Goal: Find specific page/section: Find specific page/section

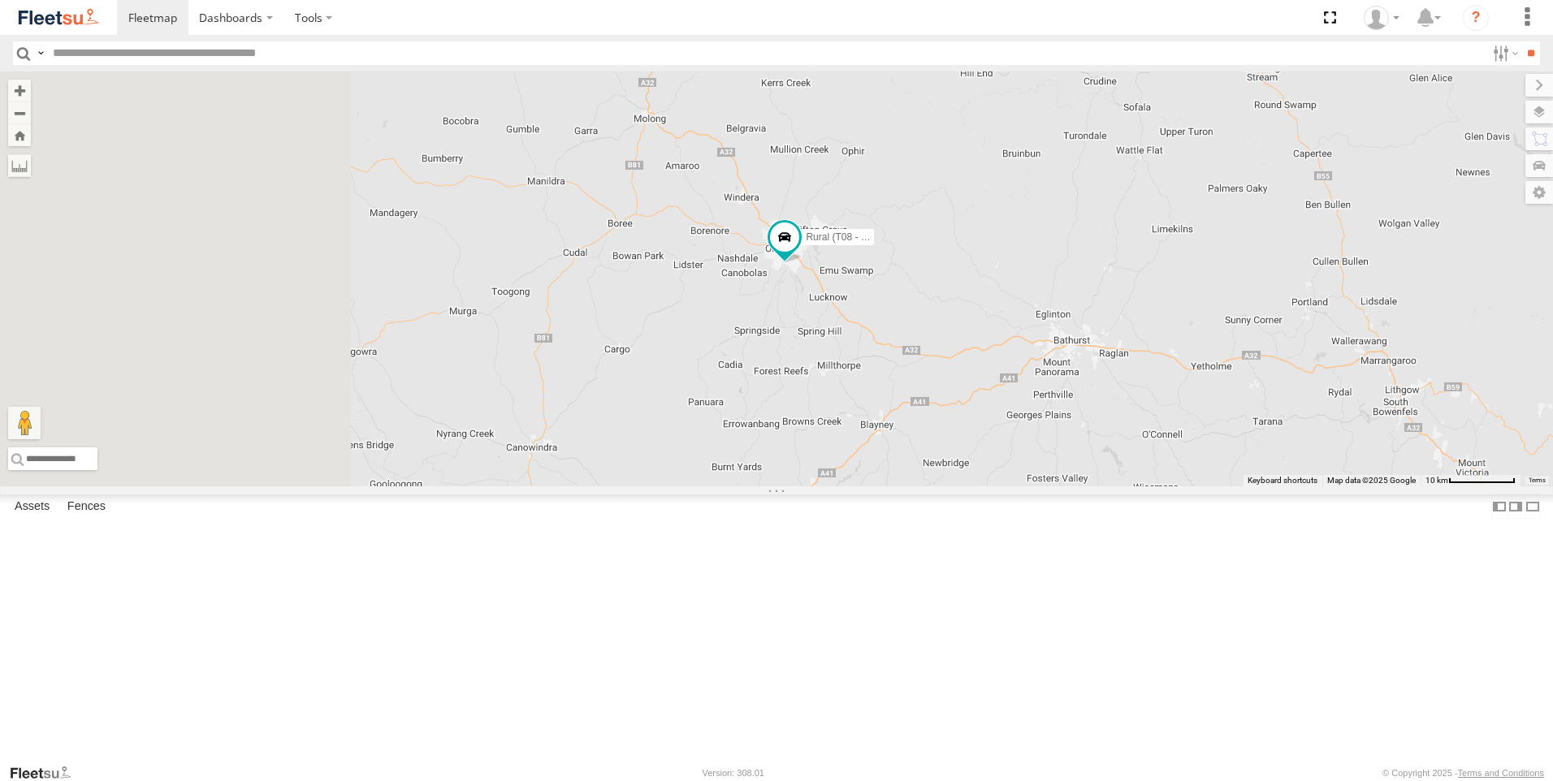
drag, startPoint x: 953, startPoint y: 412, endPoint x: 1139, endPoint y: 445, distance: 188.9
click at [1139, 445] on div "Rural (T08 - [PERSON_NAME])" at bounding box center [776, 278] width 1553 height 415
click at [982, 444] on div "Rural (T08 - [PERSON_NAME])" at bounding box center [776, 278] width 1553 height 415
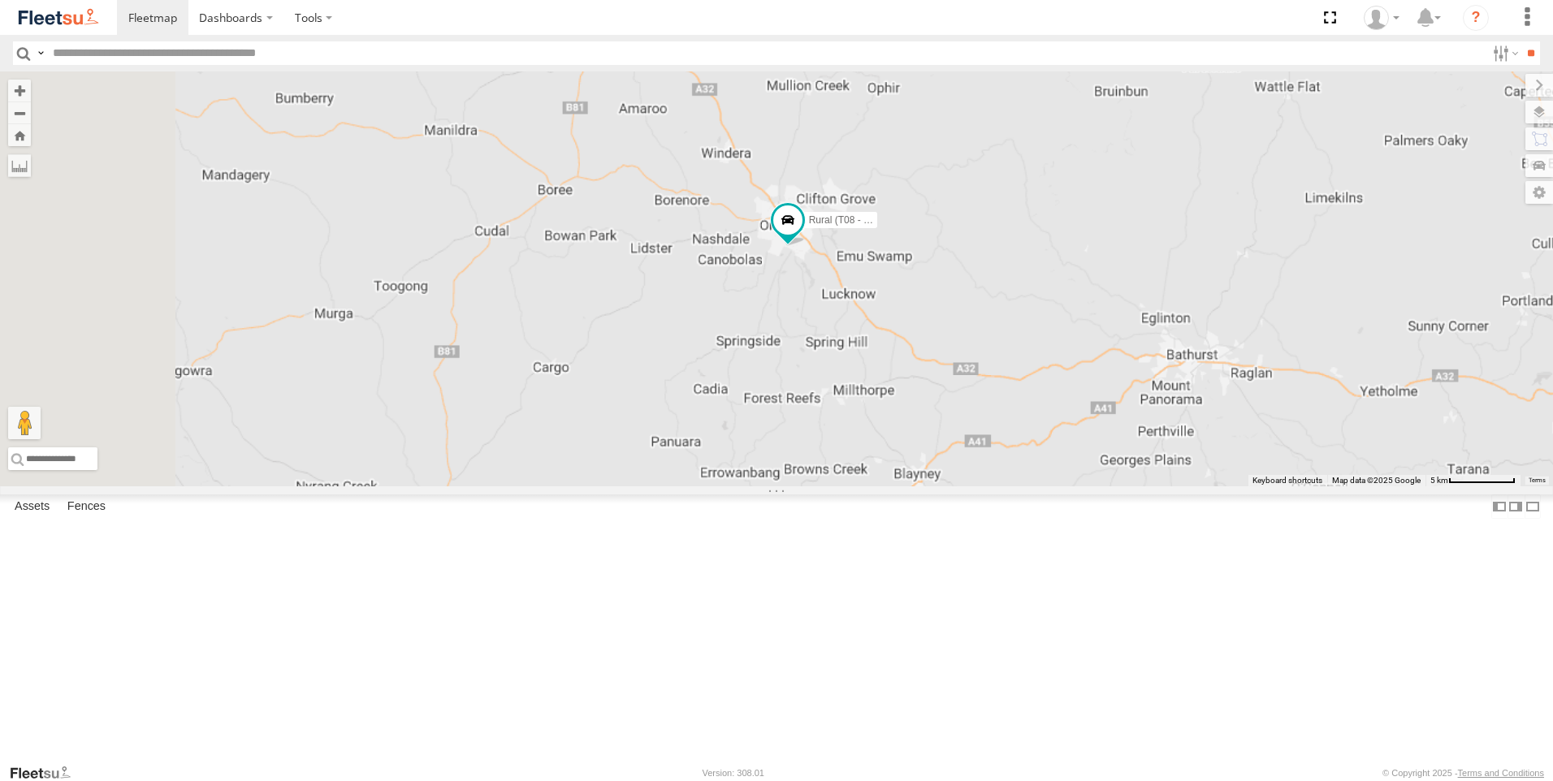
click at [982, 444] on div "Rural (T08 - [PERSON_NAME])" at bounding box center [776, 278] width 1553 height 415
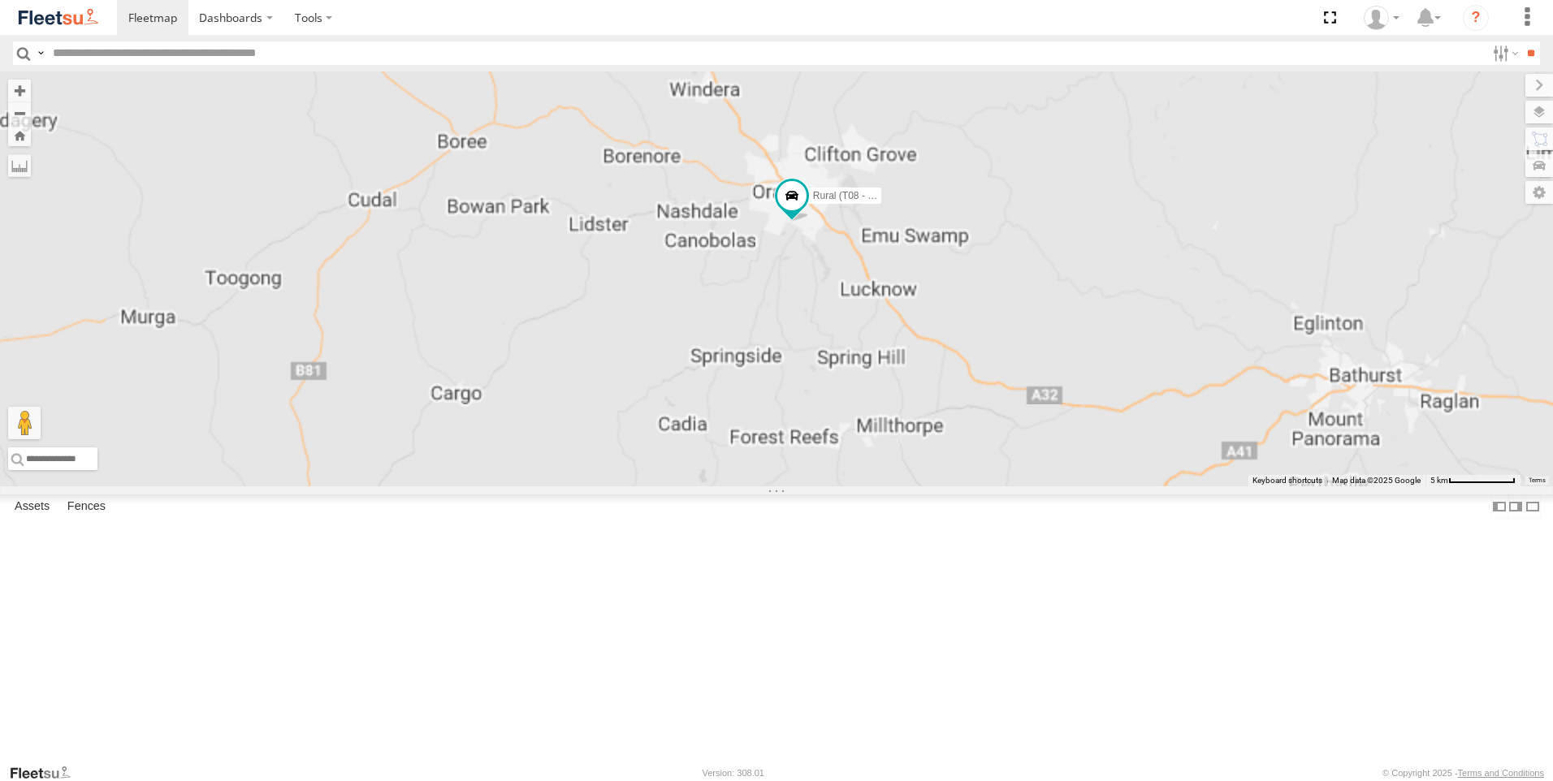
click at [982, 444] on div "Rural (T08 - [PERSON_NAME])" at bounding box center [776, 278] width 1553 height 415
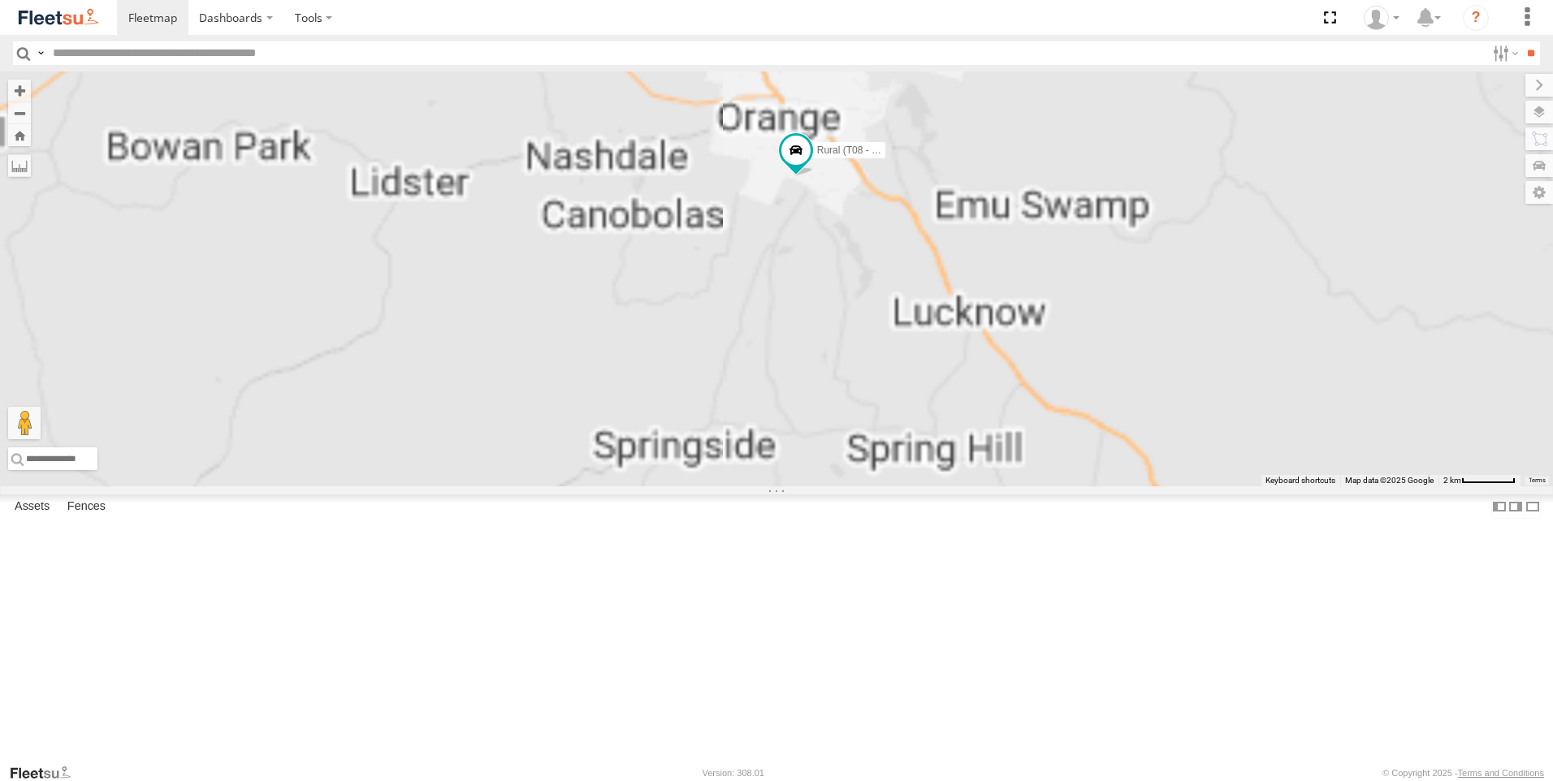
drag, startPoint x: 974, startPoint y: 399, endPoint x: 965, endPoint y: 439, distance: 41.6
click at [965, 439] on div "Rural (T08 - [PERSON_NAME])" at bounding box center [776, 278] width 1553 height 415
click at [977, 411] on div "Rural (T08 - [PERSON_NAME])" at bounding box center [776, 278] width 1553 height 415
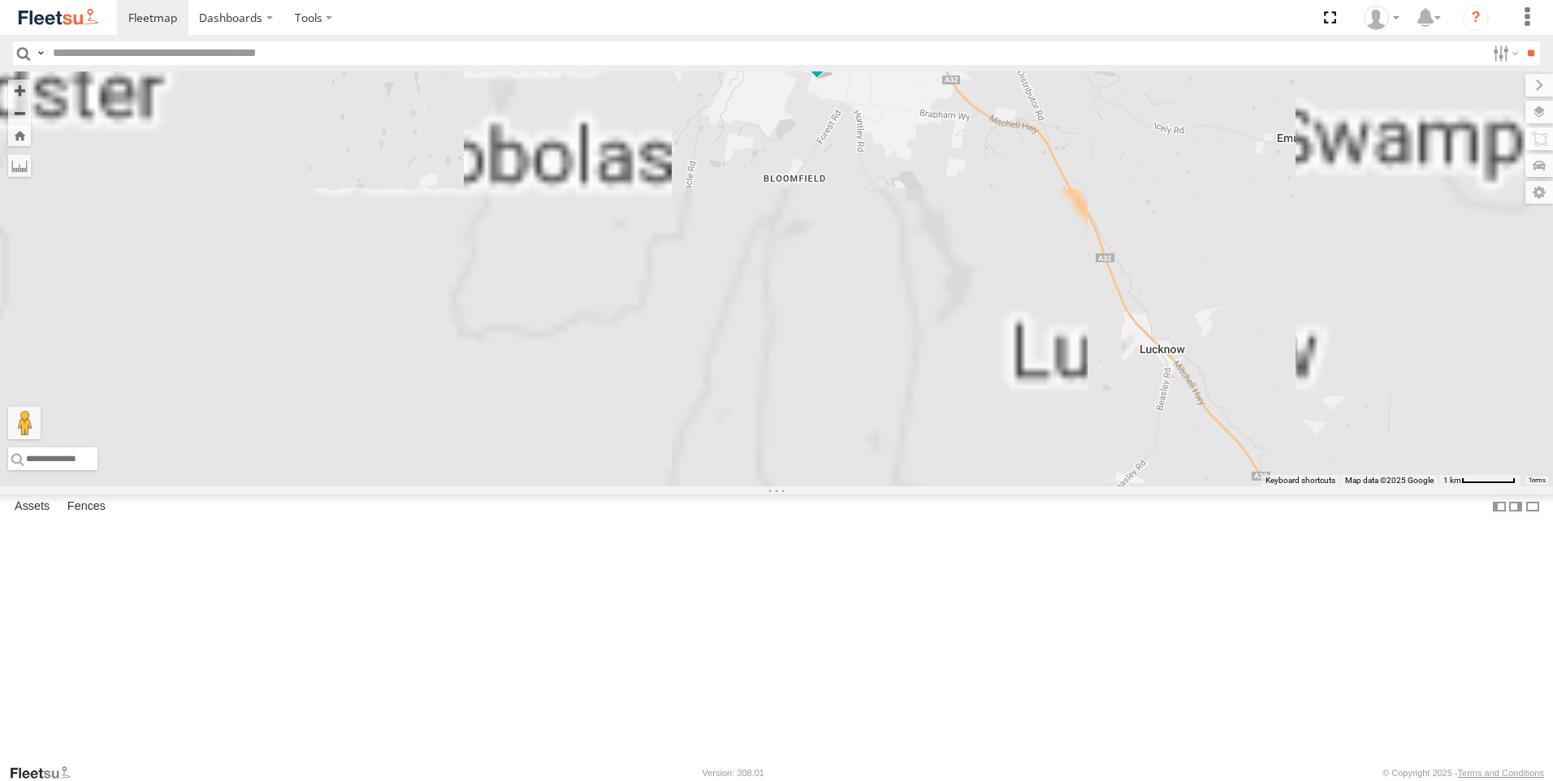
click at [977, 411] on div "Rural (T08 - [PERSON_NAME])" at bounding box center [776, 278] width 1553 height 415
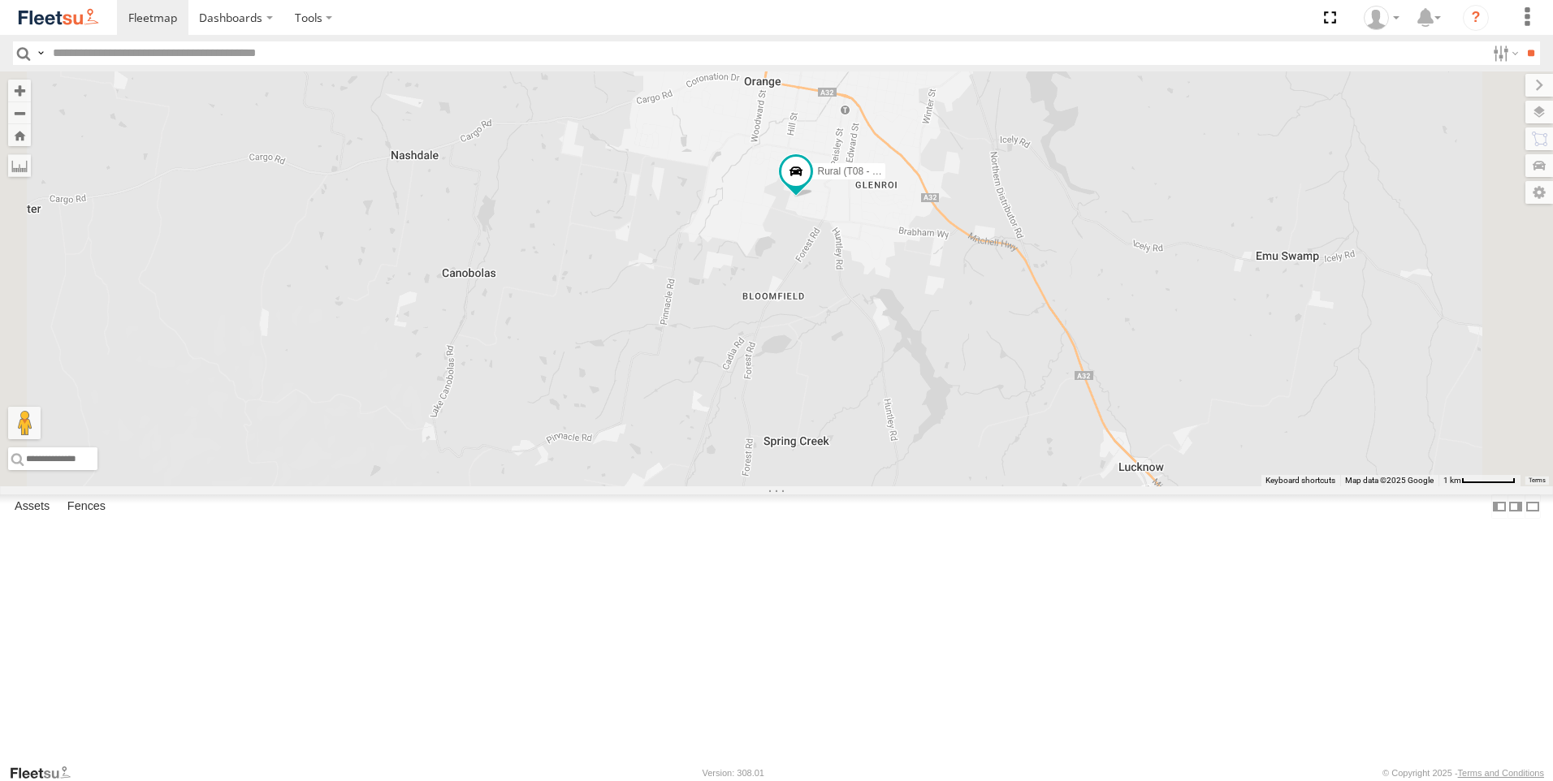
drag, startPoint x: 997, startPoint y: 313, endPoint x: 974, endPoint y: 434, distance: 123.3
click at [974, 434] on div "Rural (T08 - [PERSON_NAME])" at bounding box center [776, 278] width 1553 height 415
click at [994, 376] on div "Rural (T08 - [PERSON_NAME])" at bounding box center [776, 278] width 1553 height 415
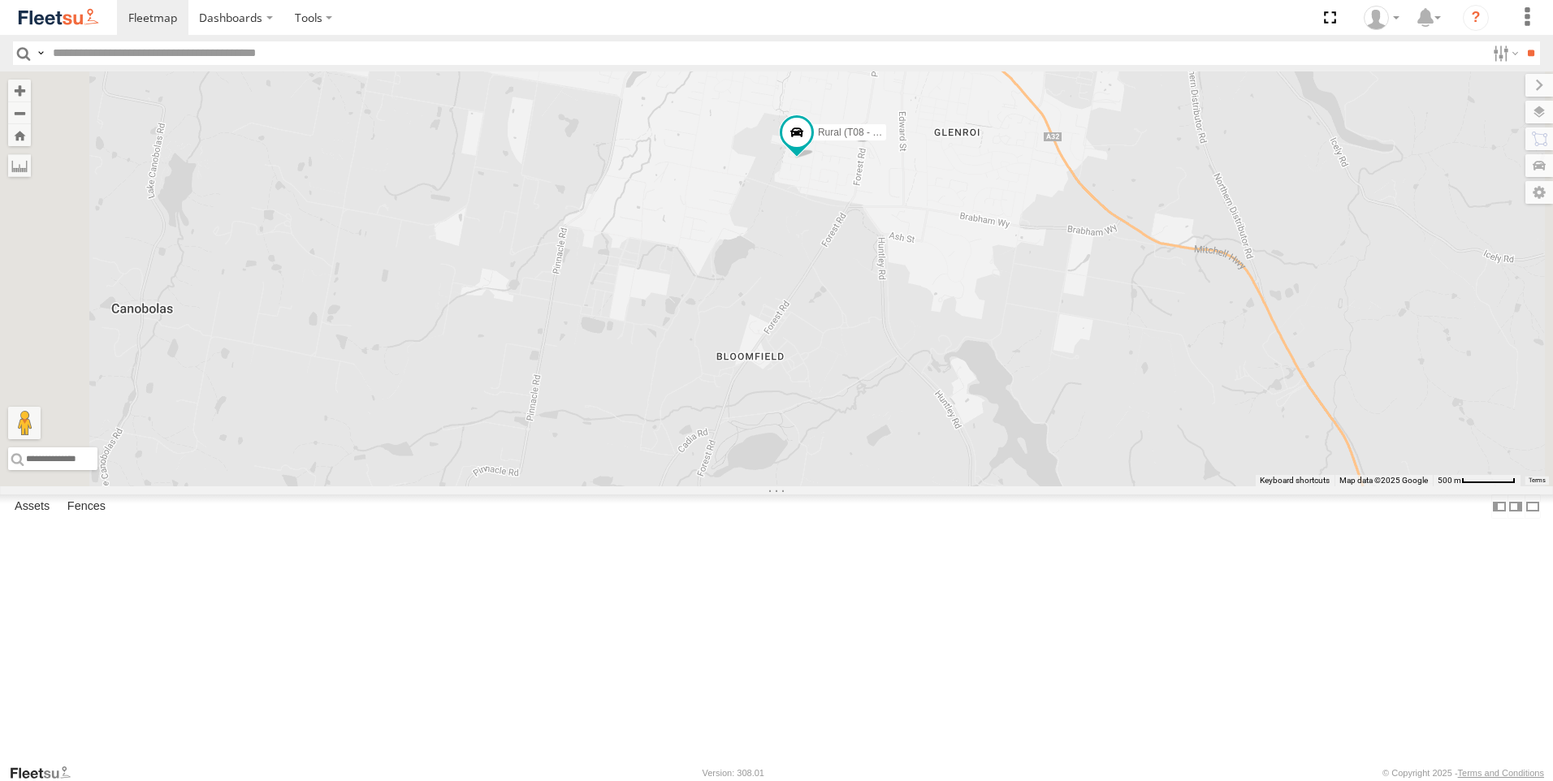
click at [992, 374] on div "Rural (T08 - [PERSON_NAME])" at bounding box center [776, 278] width 1553 height 415
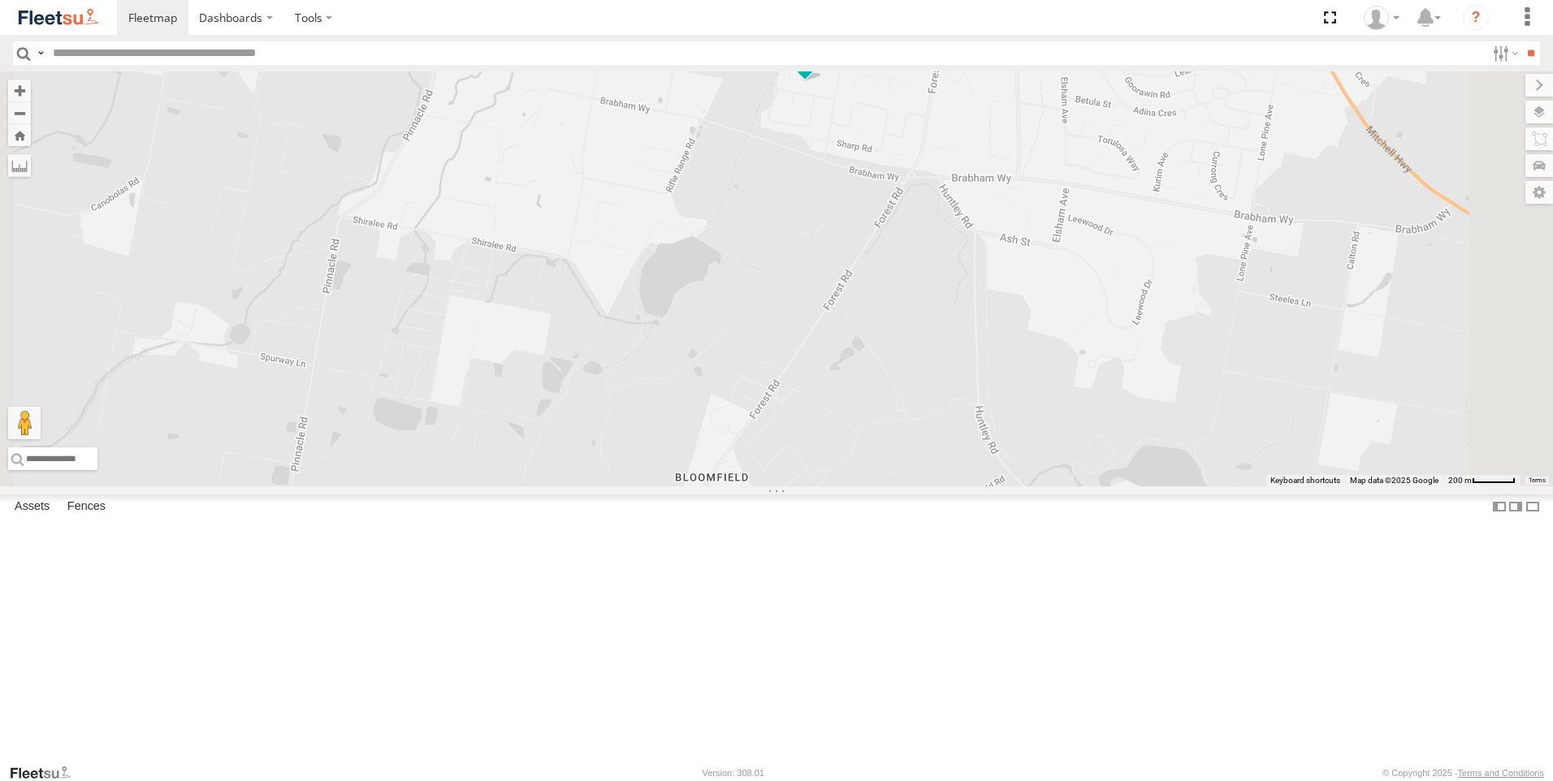
click at [990, 370] on div "Rural (T08 - [PERSON_NAME])" at bounding box center [776, 278] width 1553 height 415
click at [989, 370] on div "Rural (T08 - [PERSON_NAME])" at bounding box center [776, 278] width 1553 height 415
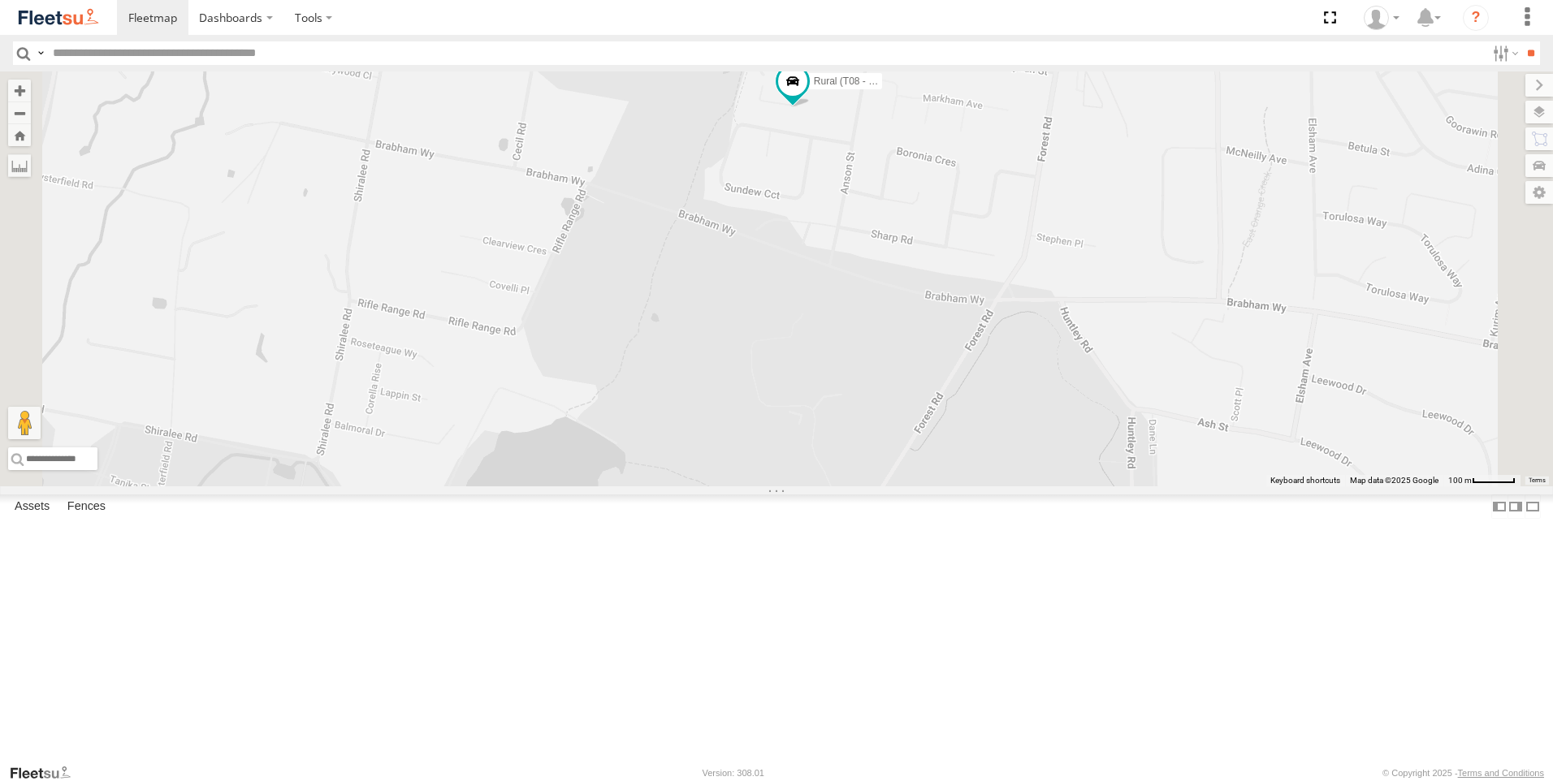
drag, startPoint x: 988, startPoint y: 340, endPoint x: 953, endPoint y: 497, distance: 160.8
click at [956, 486] on div "Rural (T08 - [PERSON_NAME])" at bounding box center [776, 278] width 1553 height 415
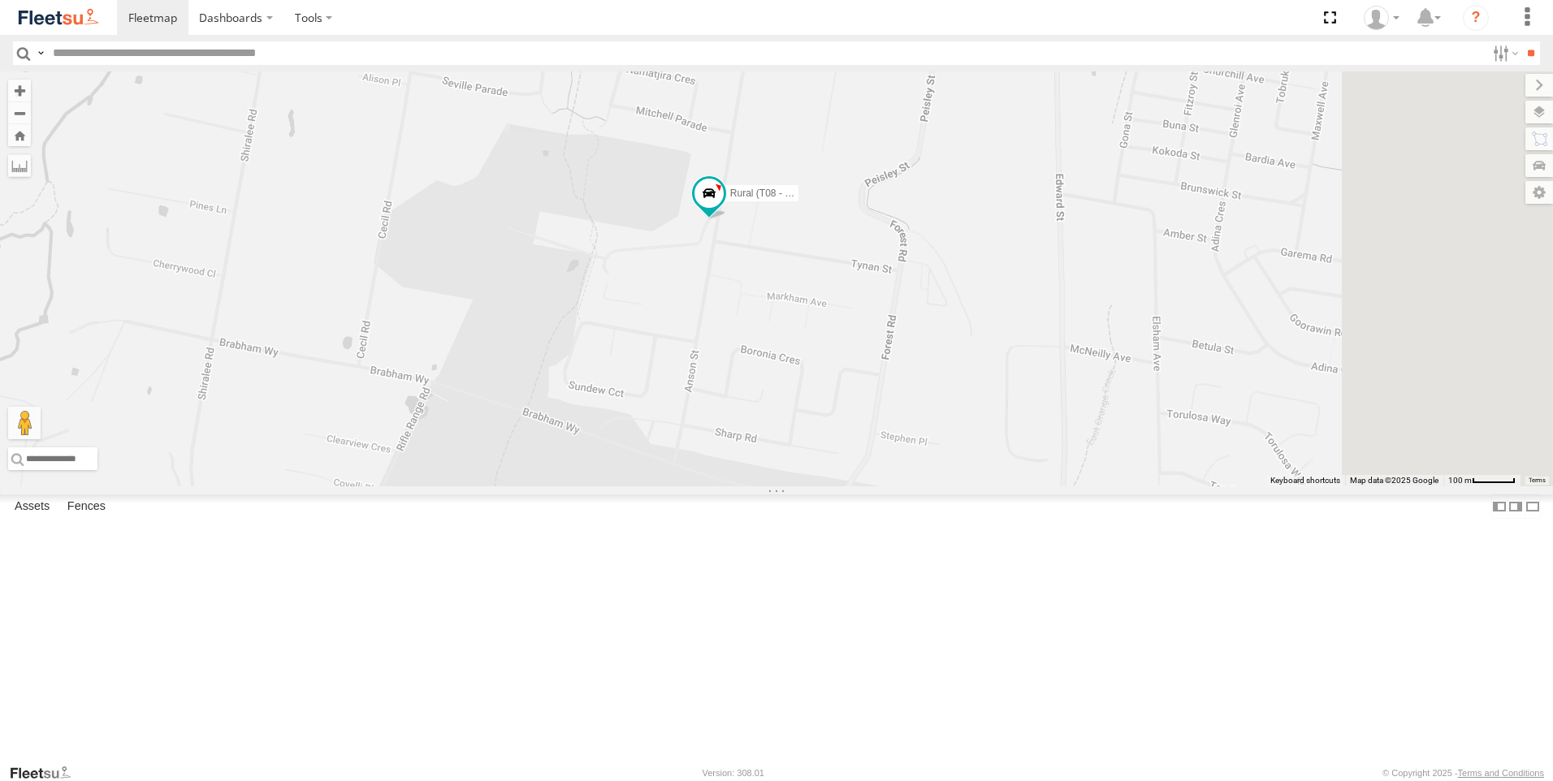
drag, startPoint x: 1015, startPoint y: 288, endPoint x: 865, endPoint y: 504, distance: 263.1
click at [865, 486] on div "Rural (T08 - [PERSON_NAME])" at bounding box center [776, 278] width 1553 height 415
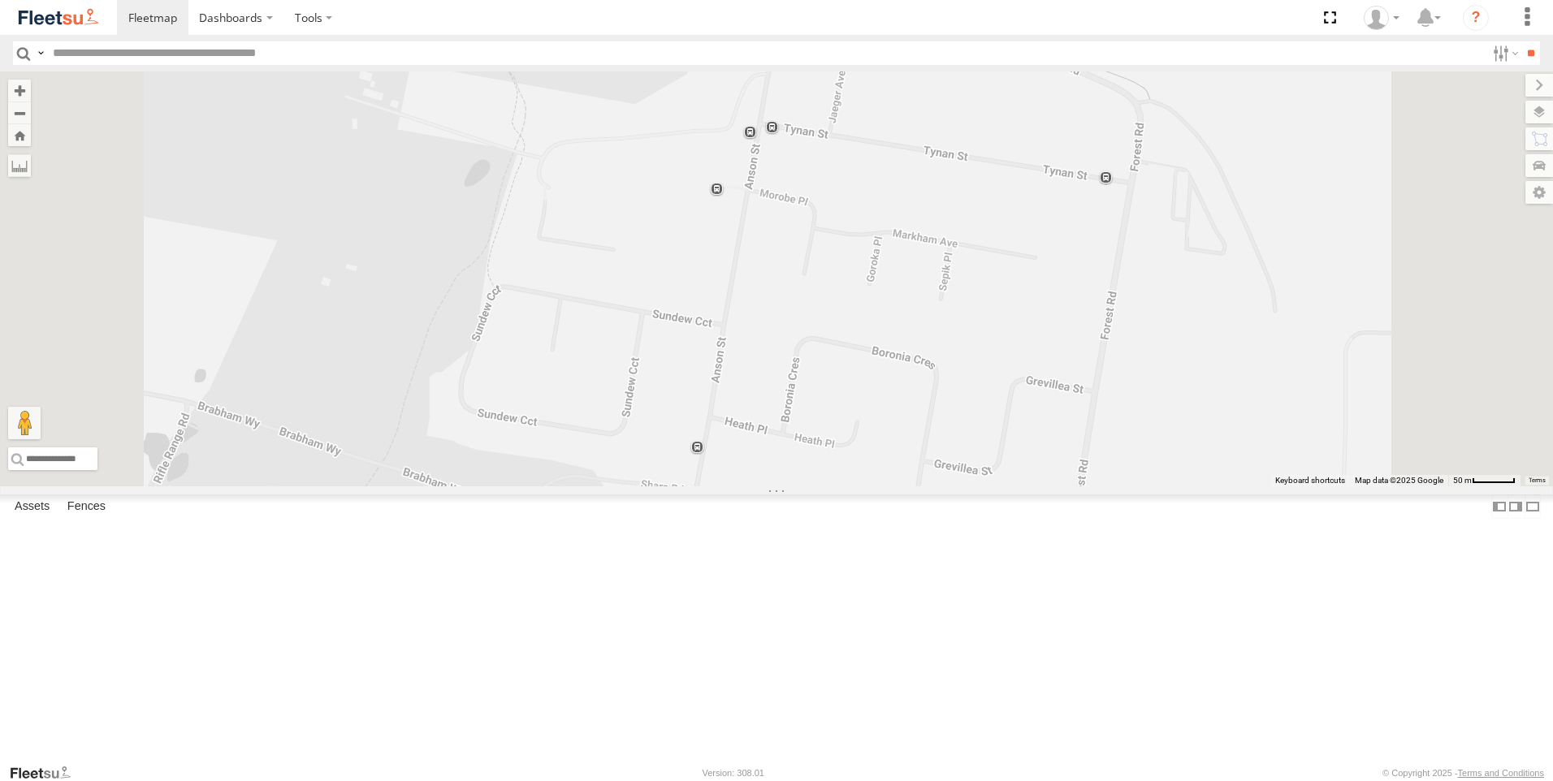
drag, startPoint x: 879, startPoint y: 424, endPoint x: 877, endPoint y: 523, distance: 99.1
click at [877, 486] on div "Rural (T08 - [PERSON_NAME])" at bounding box center [776, 278] width 1553 height 415
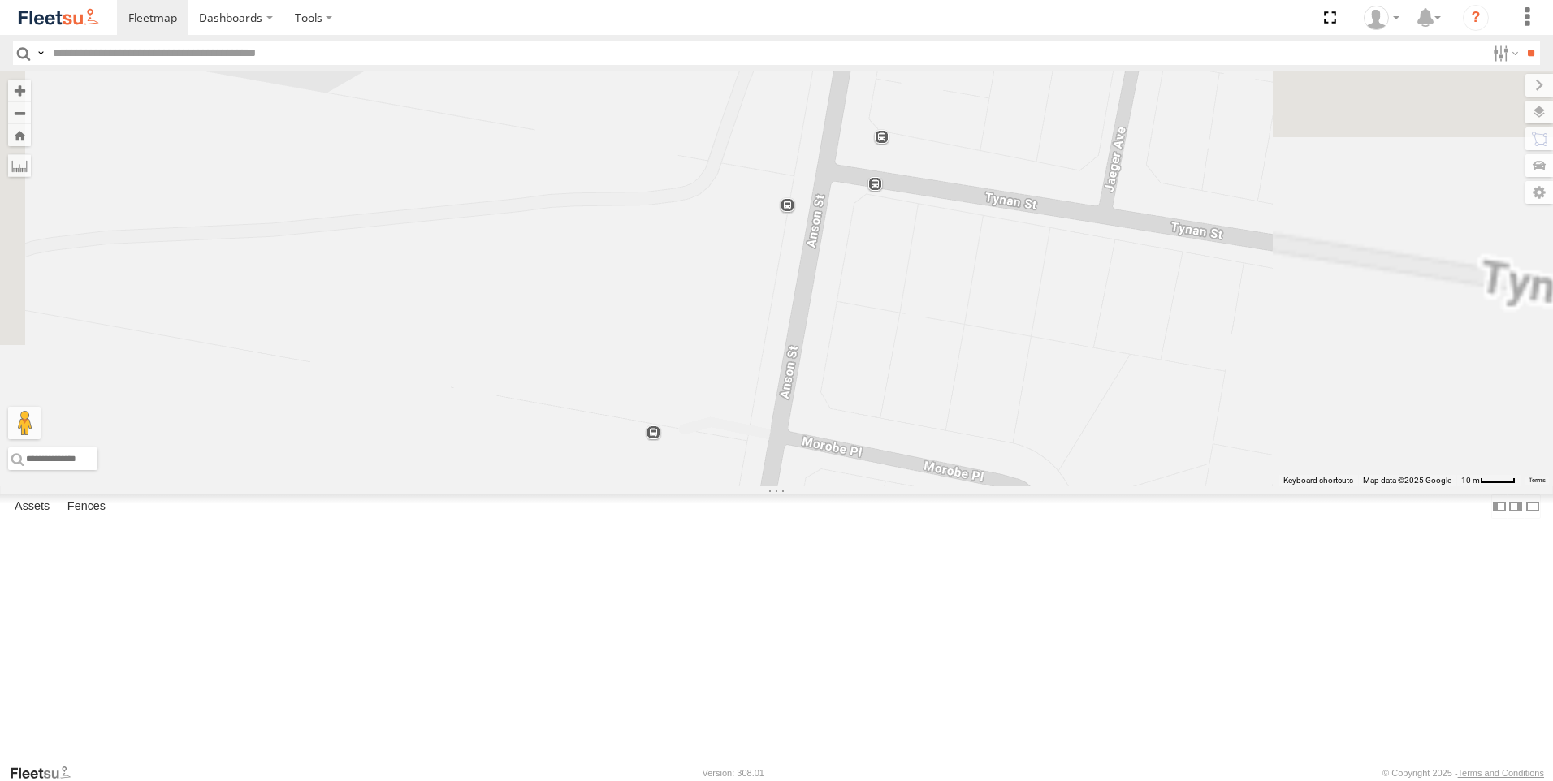
drag, startPoint x: 881, startPoint y: 471, endPoint x: 705, endPoint y: 816, distance: 387.5
click at [705, 780] on html "Dashboards" at bounding box center [776, 390] width 1553 height 781
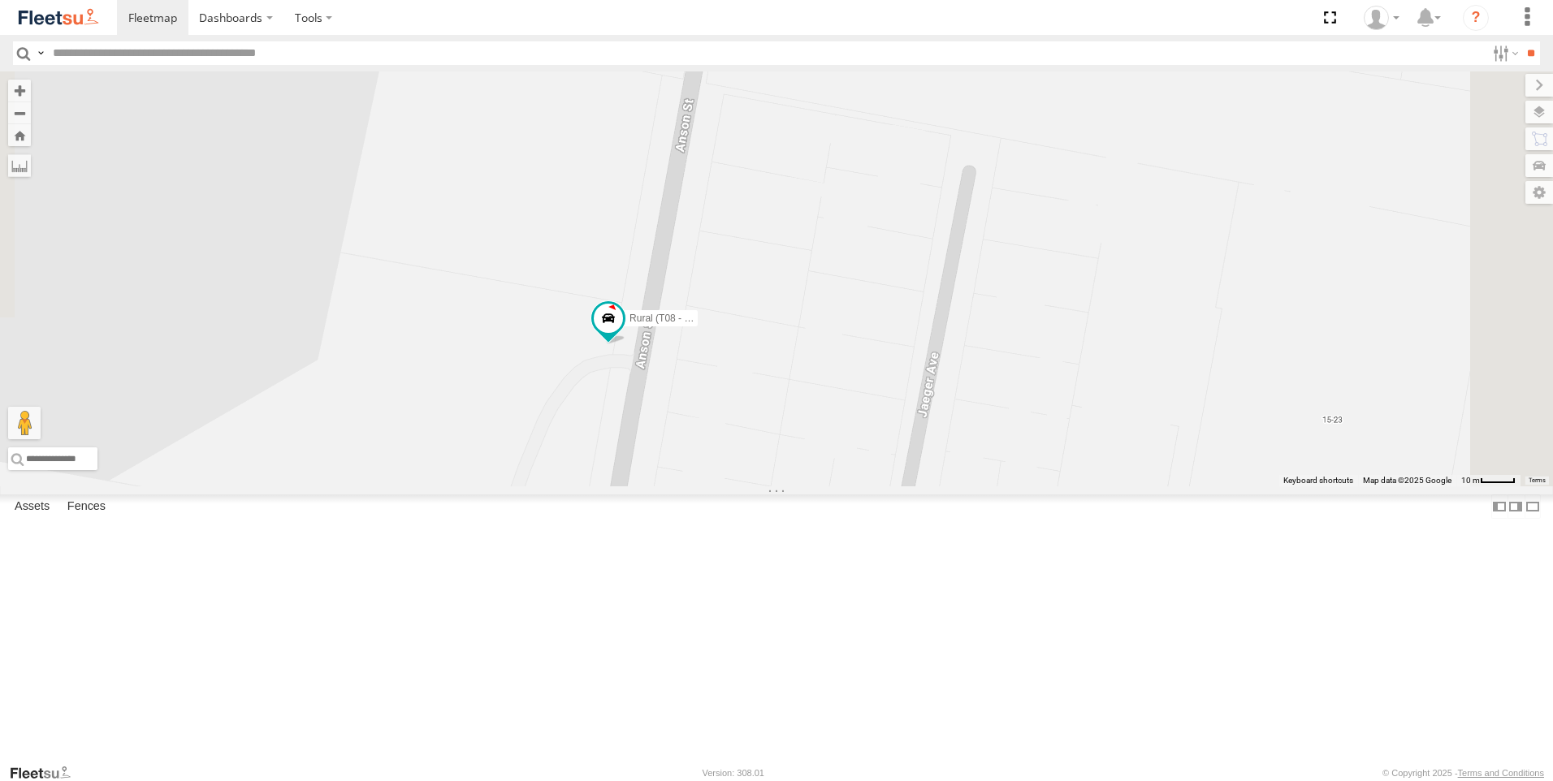
drag, startPoint x: 899, startPoint y: 222, endPoint x: 725, endPoint y: 578, distance: 396.6
click at [725, 486] on div "Rural (T08 - [PERSON_NAME])" at bounding box center [776, 278] width 1553 height 415
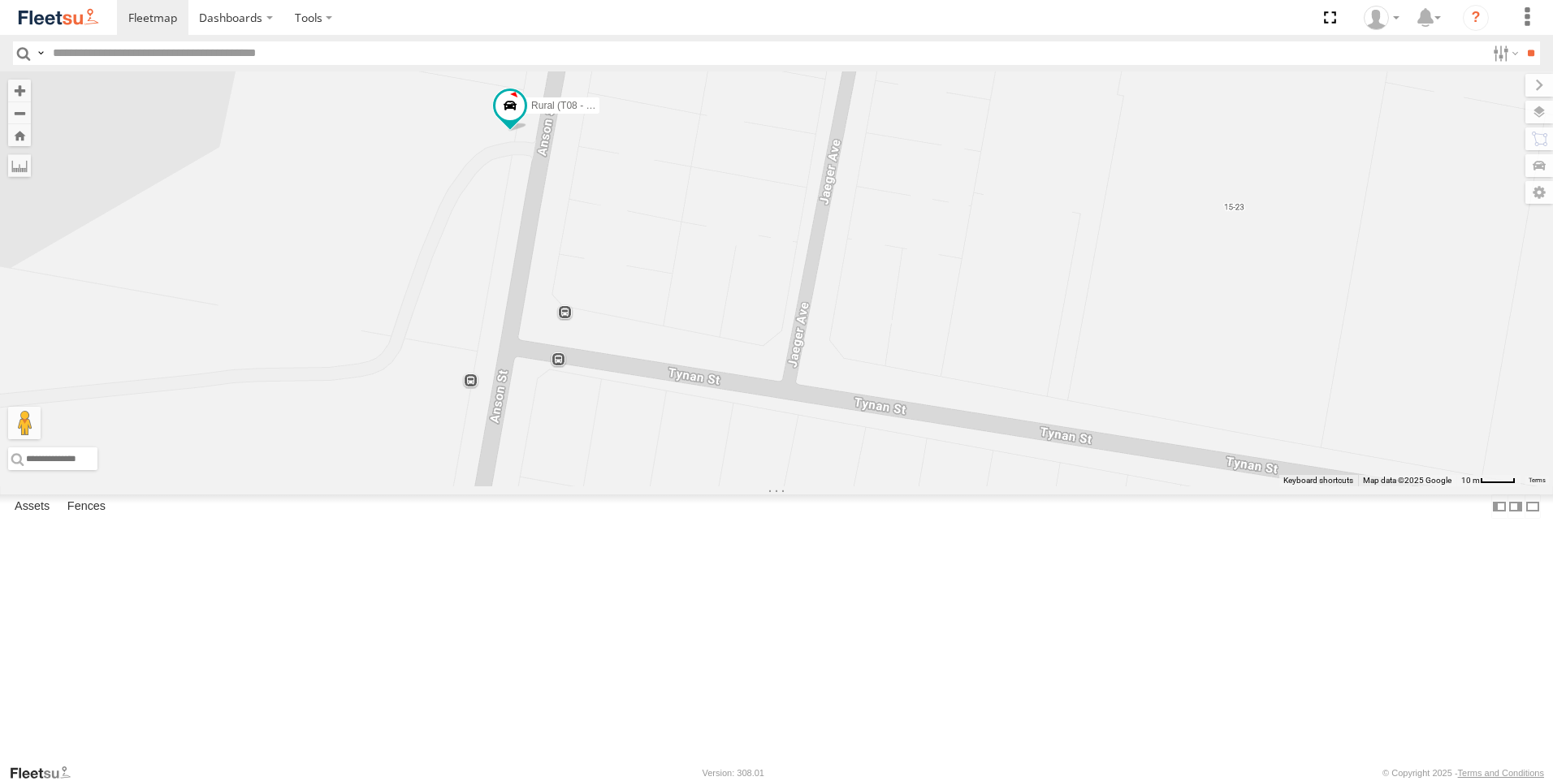
drag, startPoint x: 796, startPoint y: 548, endPoint x: 708, endPoint y: 342, distance: 224.2
click at [708, 342] on div "Rural (T08 - [PERSON_NAME])" at bounding box center [776, 278] width 1553 height 415
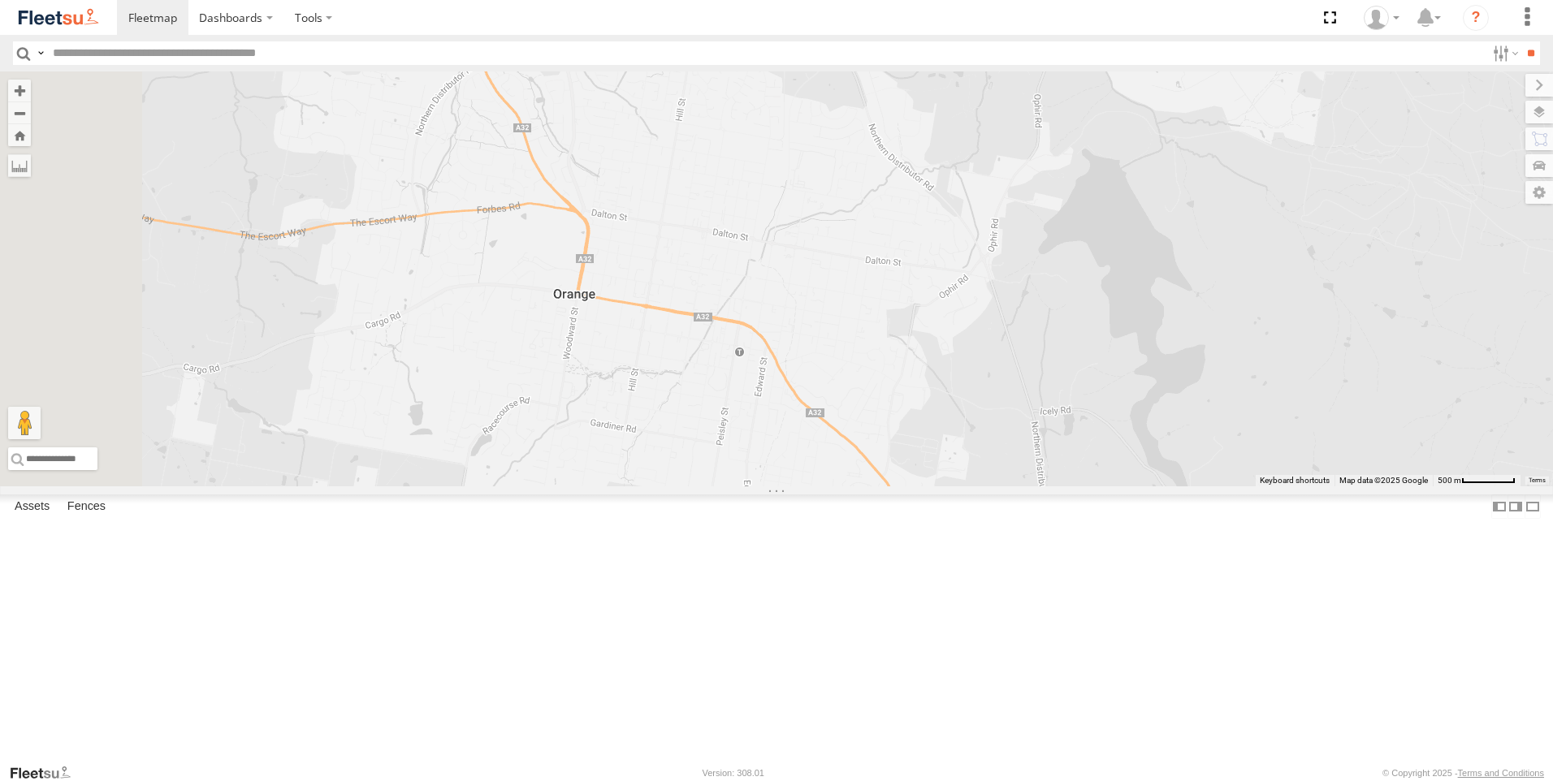
drag, startPoint x: 687, startPoint y: 218, endPoint x: 889, endPoint y: 613, distance: 444.2
click at [889, 486] on div at bounding box center [776, 278] width 1553 height 415
